Goal: Task Accomplishment & Management: Manage account settings

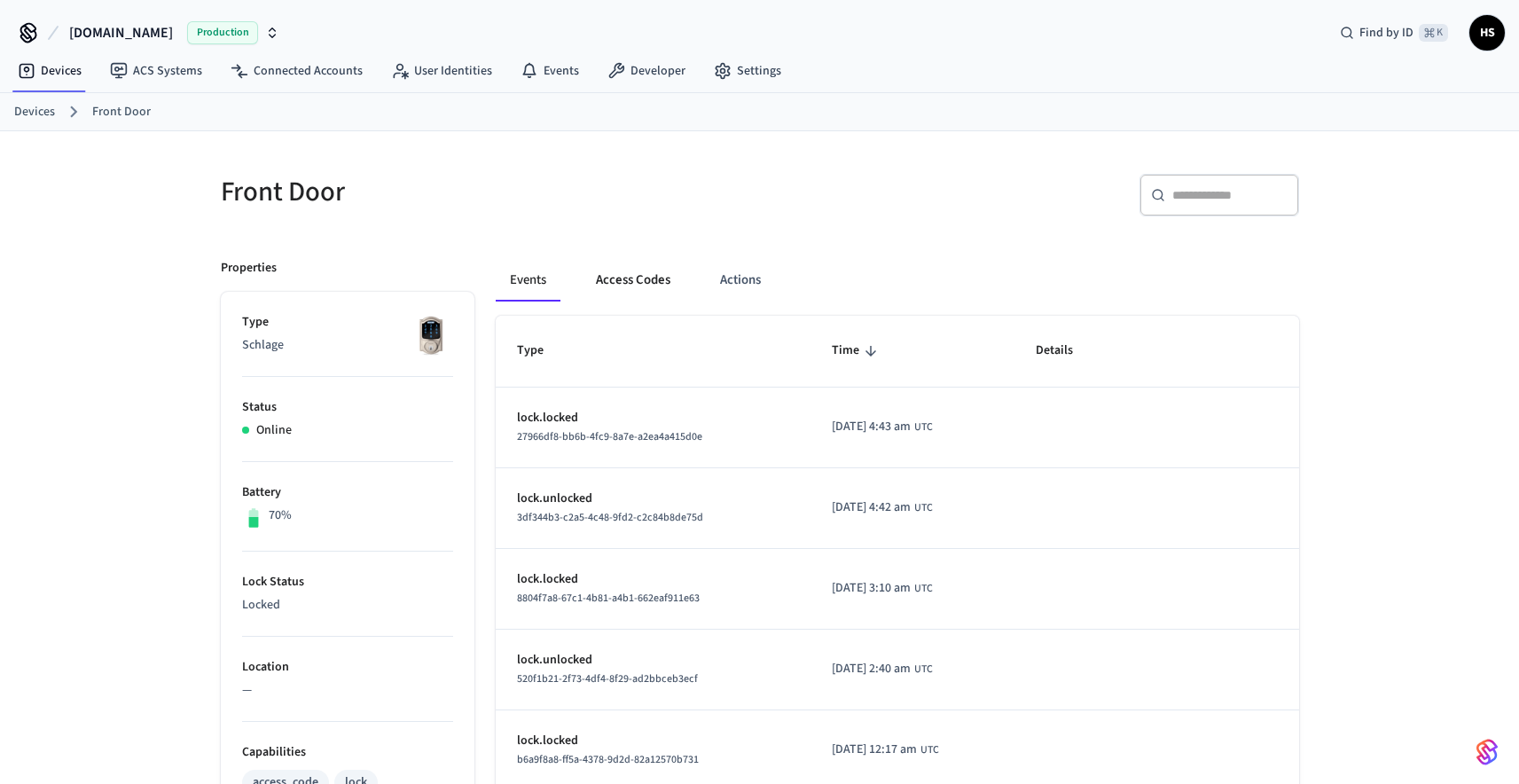
click at [639, 282] on button "Access Codes" at bounding box center [634, 280] width 103 height 42
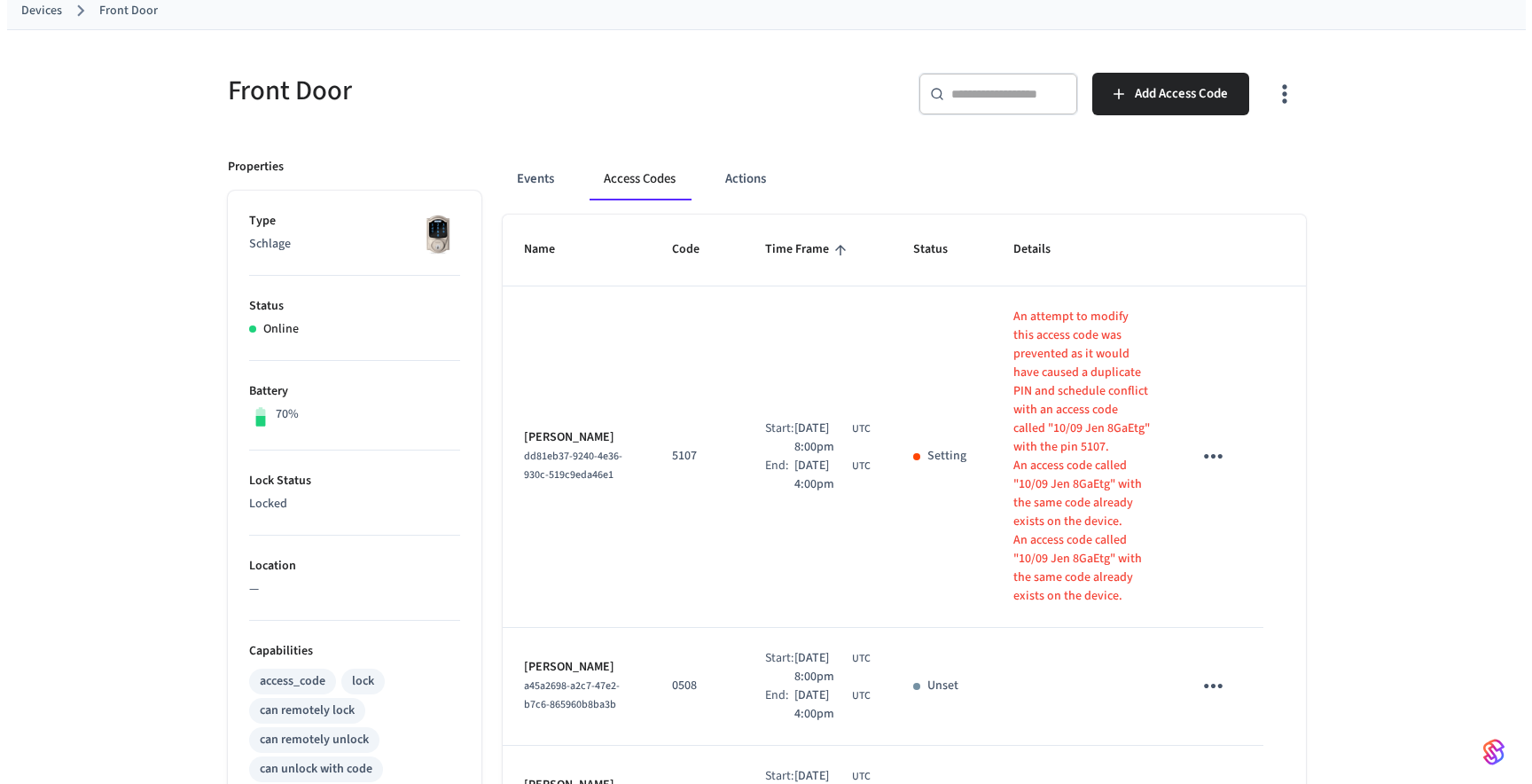
scroll to position [139, 0]
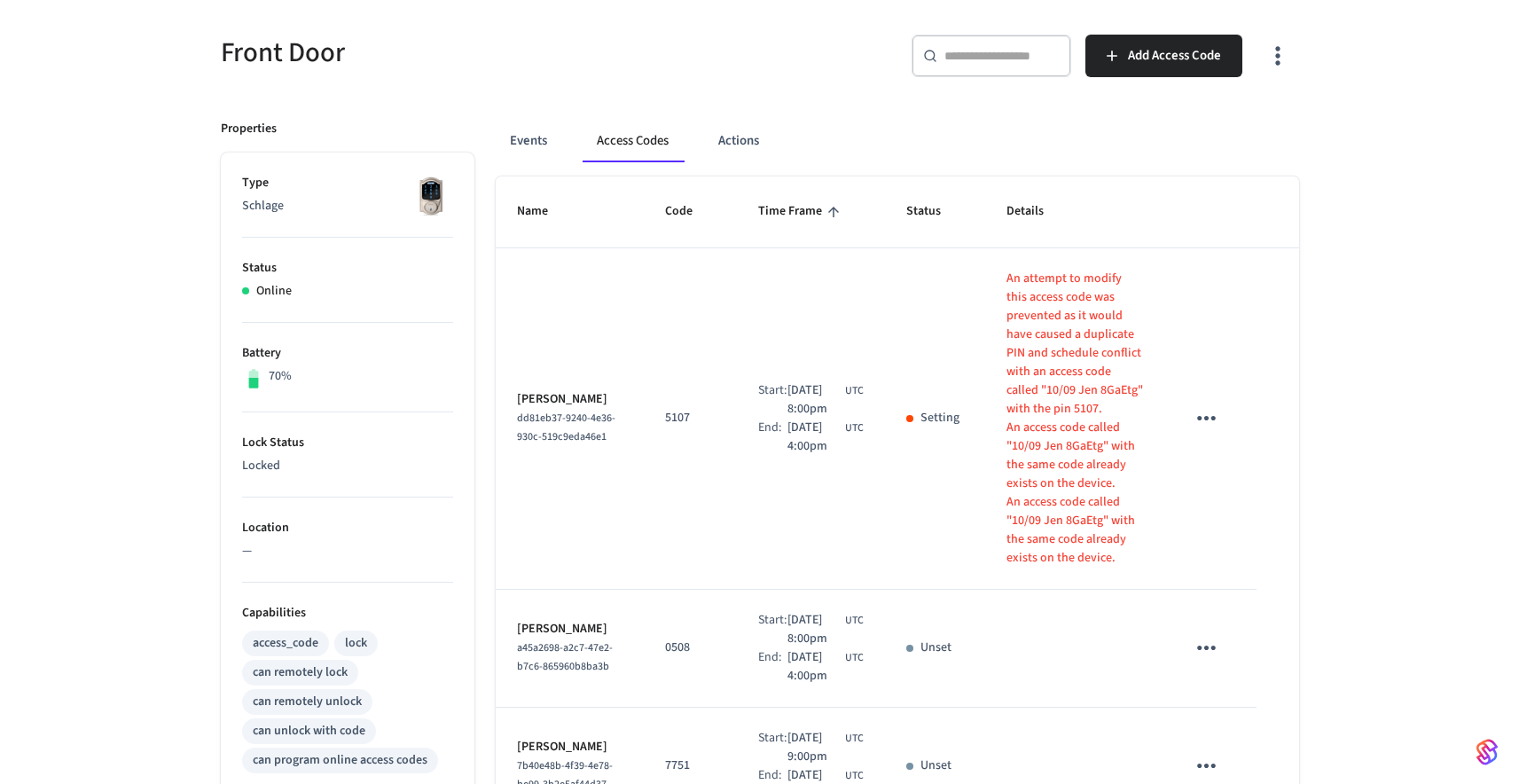
click at [809, 304] on td "Start: [DATE] 8:00pm UTC End: [DATE] 4:00pm UTC" at bounding box center [811, 419] width 148 height 341
drag, startPoint x: 1049, startPoint y: 282, endPoint x: 1066, endPoint y: 328, distance: 49.0
click at [1066, 328] on p "An attempt to modify this access code was prevented as it would have caused a d…" at bounding box center [1074, 344] width 136 height 149
click at [1098, 356] on p "An attempt to modify this access code was prevented as it would have caused a d…" at bounding box center [1074, 344] width 136 height 149
click at [1038, 337] on p "An attempt to modify this access code was prevented as it would have caused a d…" at bounding box center [1074, 344] width 136 height 149
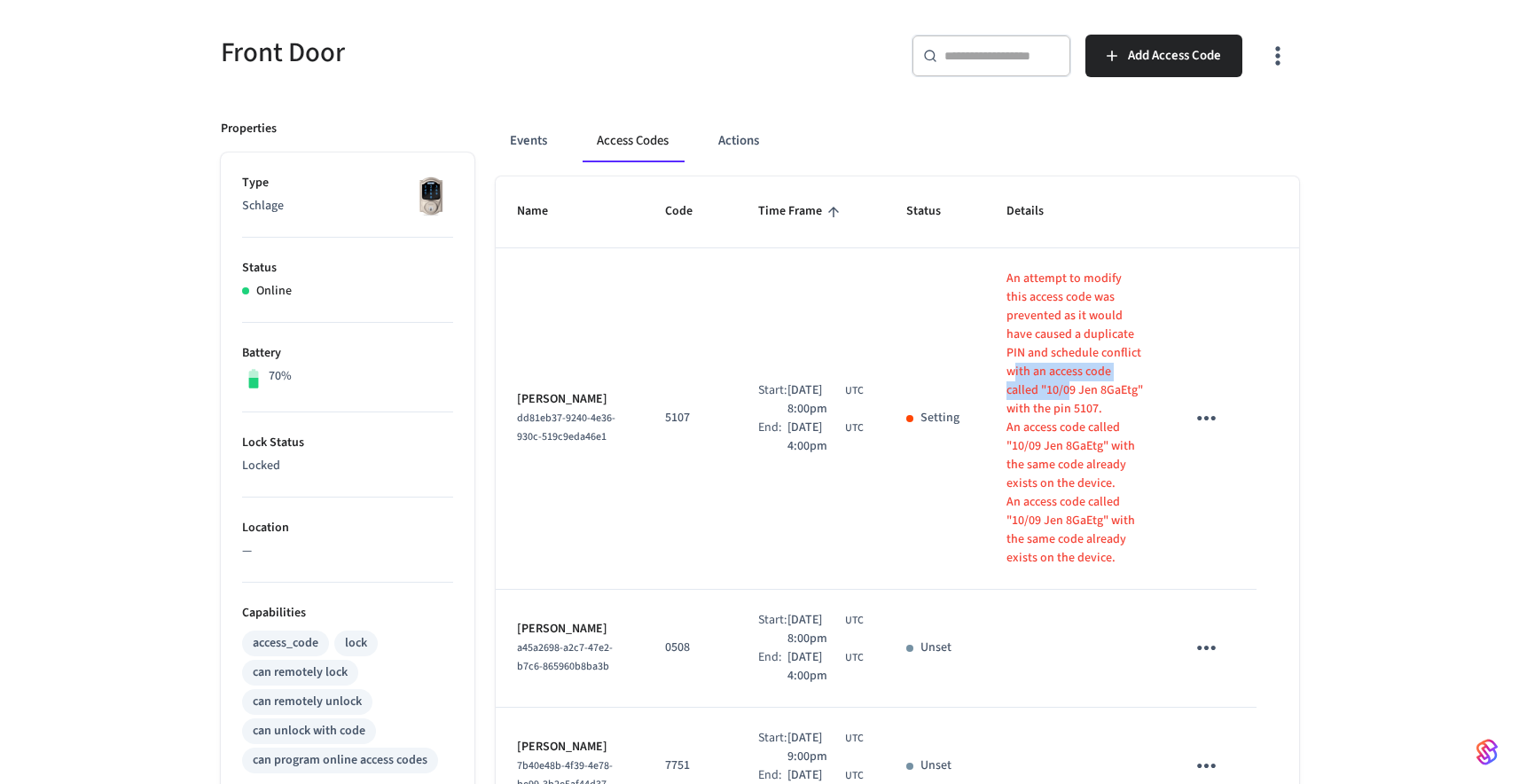
drag, startPoint x: 1042, startPoint y: 349, endPoint x: 1056, endPoint y: 370, distance: 25.2
click at [1056, 370] on p "An attempt to modify this access code was prevented as it would have caused a d…" at bounding box center [1074, 344] width 136 height 149
click at [1116, 383] on p "An attempt to modify this access code was prevented as it would have caused a d…" at bounding box center [1074, 344] width 136 height 149
click at [1274, 62] on icon "button" at bounding box center [1277, 55] width 27 height 27
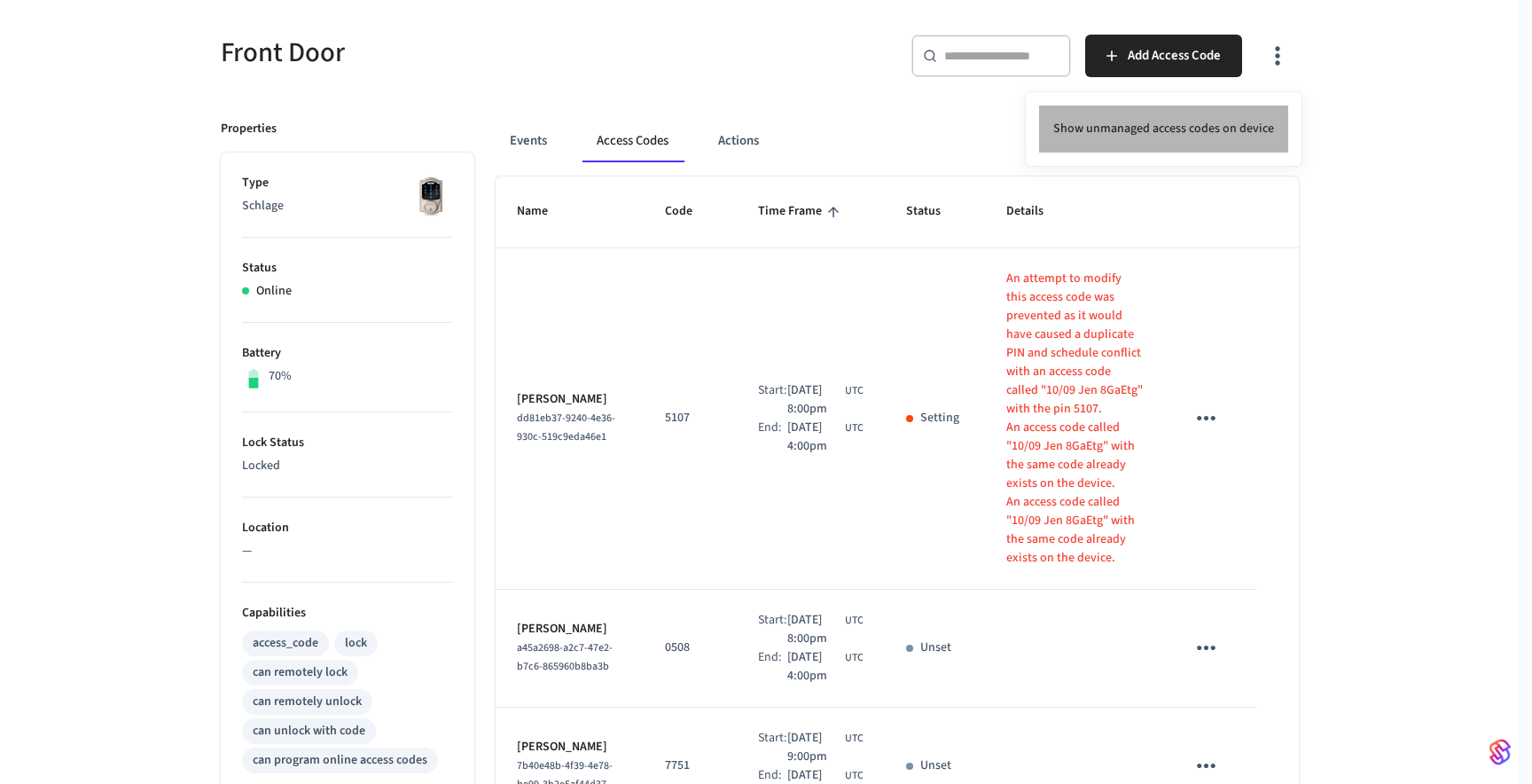
click at [1250, 115] on li "Show unmanaged access codes on device" at bounding box center [1164, 129] width 249 height 47
